Goal: Task Accomplishment & Management: Complete application form

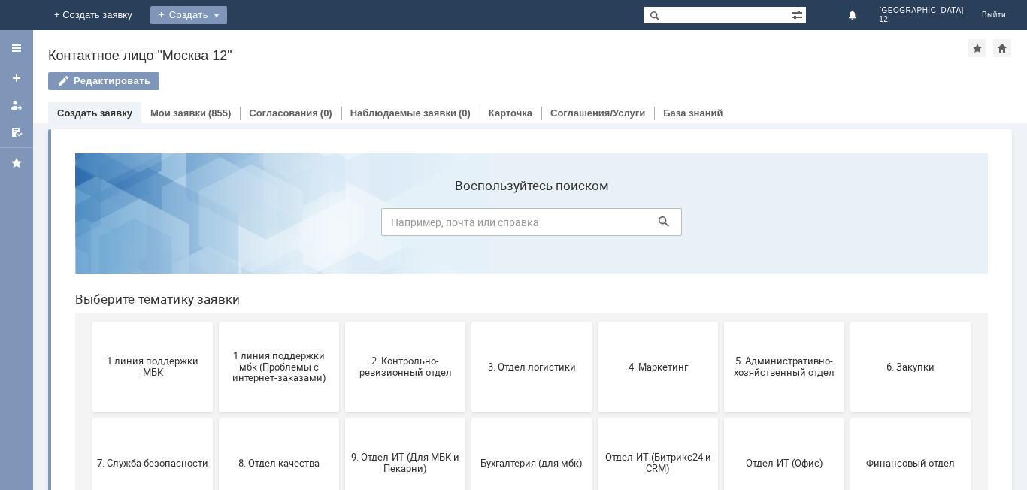
click at [227, 8] on div "Создать" at bounding box center [188, 15] width 77 height 18
click at [268, 42] on link "Заявка" at bounding box center [210, 45] width 114 height 18
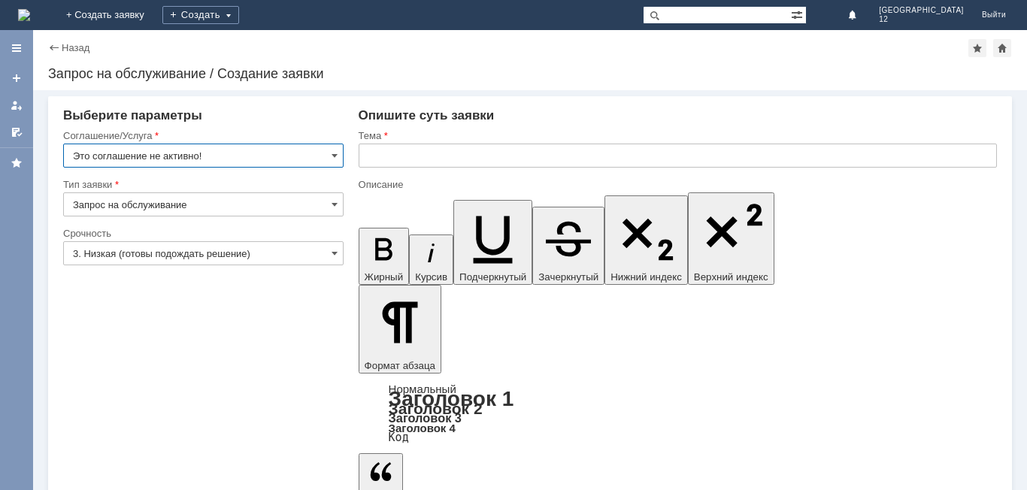
click at [328, 159] on input "Это соглашение не активно!" at bounding box center [203, 156] width 280 height 24
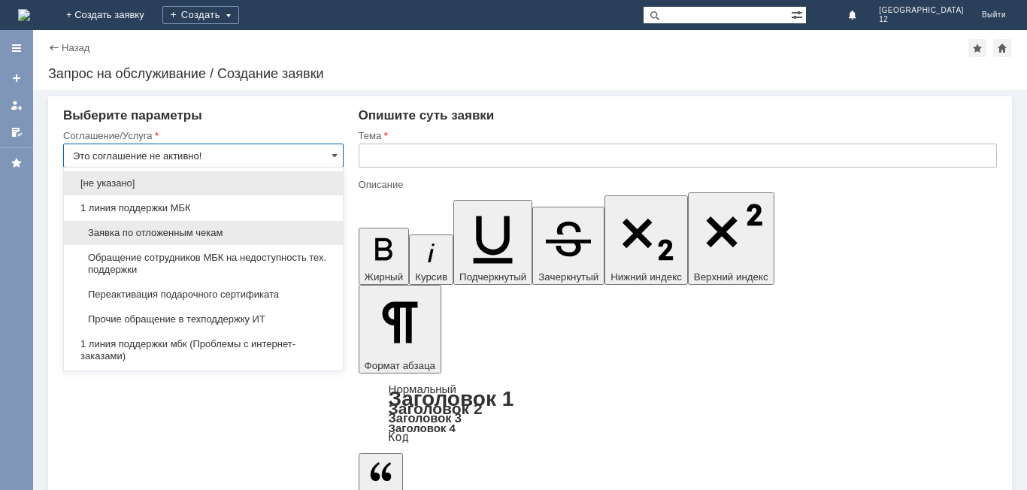
click at [180, 231] on span "Заявка по отложенным чекам" at bounding box center [203, 233] width 261 height 12
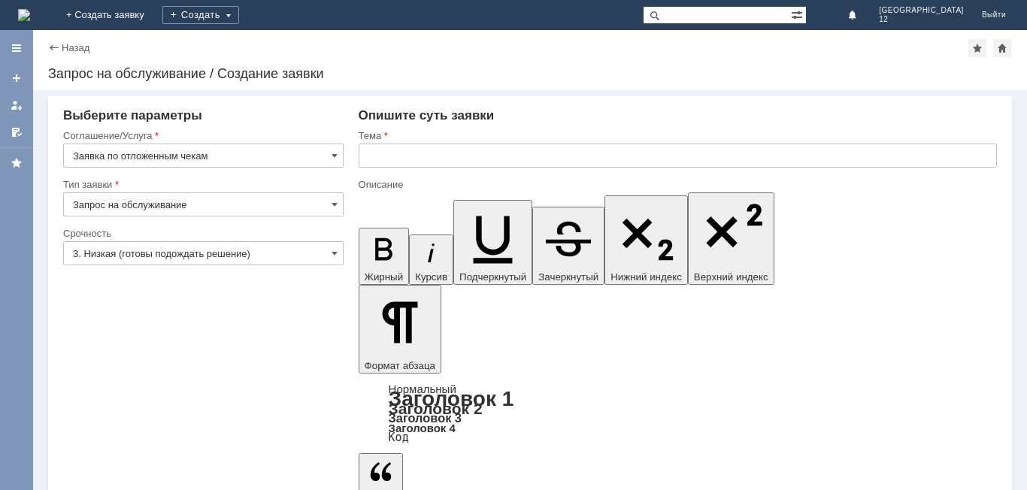
type input "Заявка по отложенным чекам"
click at [335, 249] on span at bounding box center [335, 253] width 6 height 12
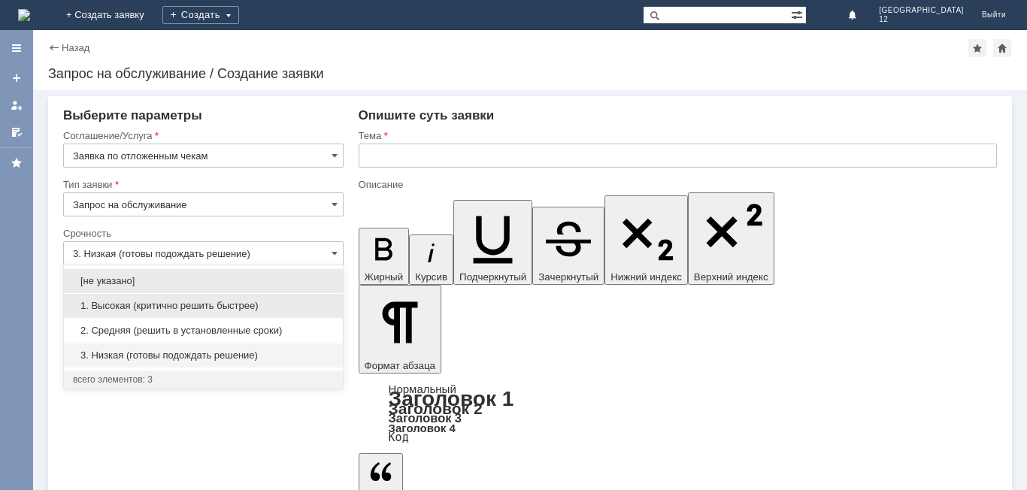
click at [160, 309] on span "1. Высокая (критично решить быстрее)" at bounding box center [203, 306] width 261 height 12
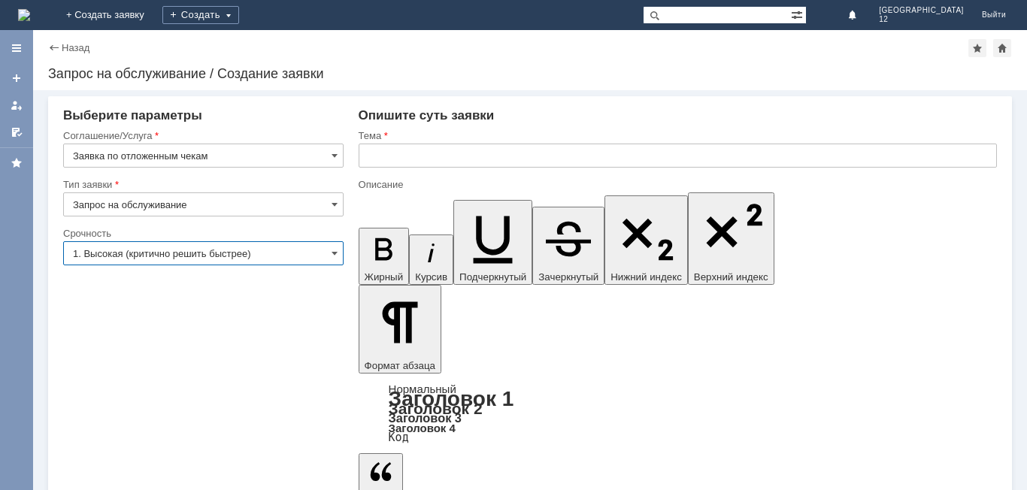
type input "1. Высокая (критично решить быстрее)"
click at [435, 160] on input "text" at bounding box center [678, 156] width 638 height 24
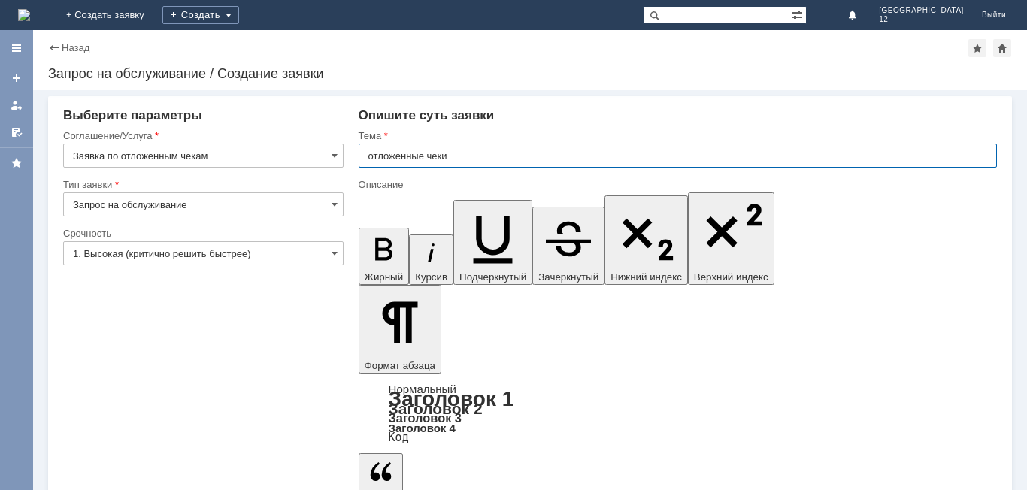
type input "отложенные чеки"
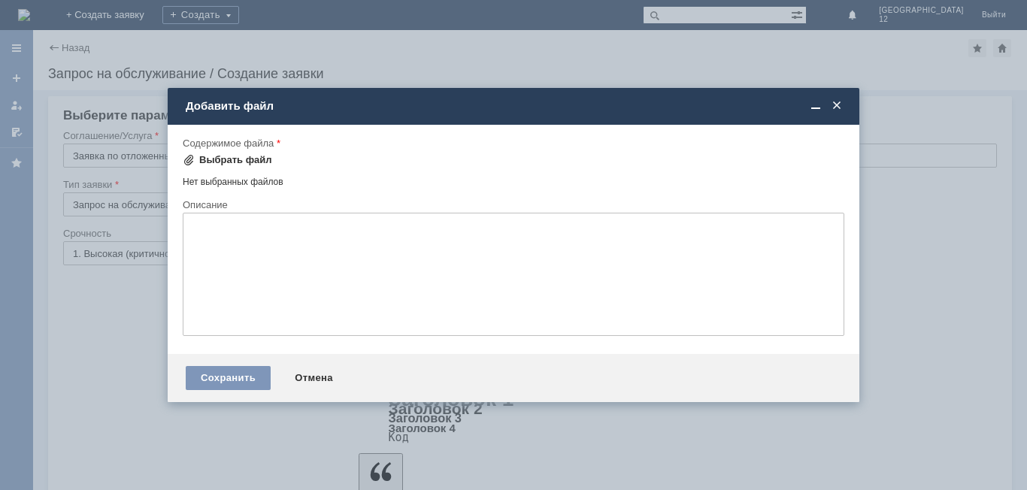
click at [244, 165] on div "Выбрать файл" at bounding box center [235, 160] width 73 height 12
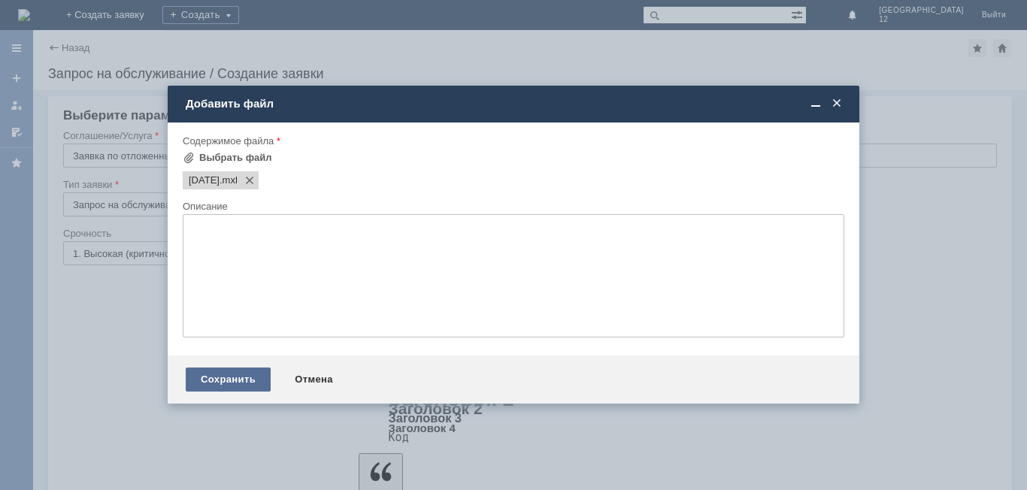
click at [232, 380] on div "Сохранить" at bounding box center [228, 380] width 85 height 24
